Goal: Task Accomplishment & Management: Manage account settings

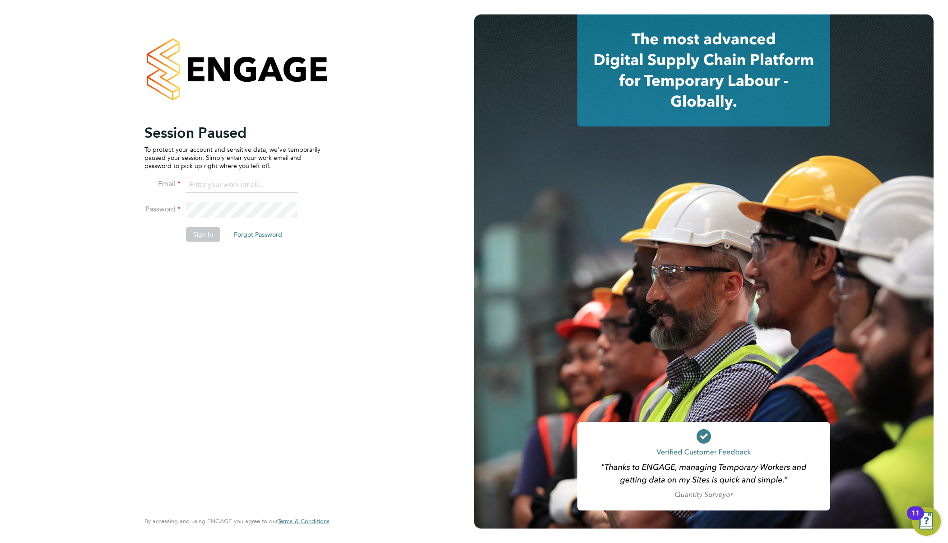
click at [267, 183] on input at bounding box center [242, 185] width 112 height 16
type input "[EMAIL_ADDRESS][DOMAIN_NAME]"
click at [205, 233] on button "Sign In" at bounding box center [203, 234] width 34 height 14
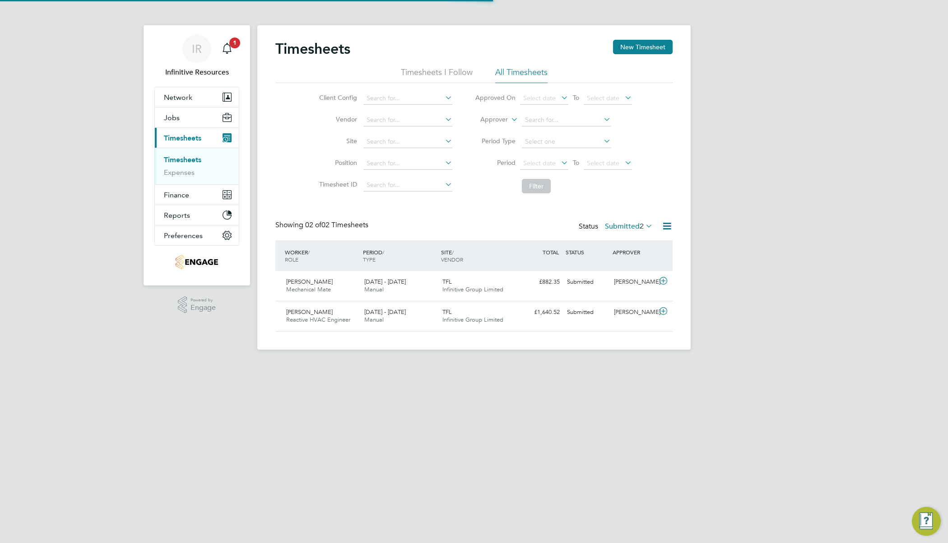
scroll to position [23, 78]
click at [223, 47] on icon "Main navigation" at bounding box center [227, 48] width 11 height 11
